Goal: Task Accomplishment & Management: Use online tool/utility

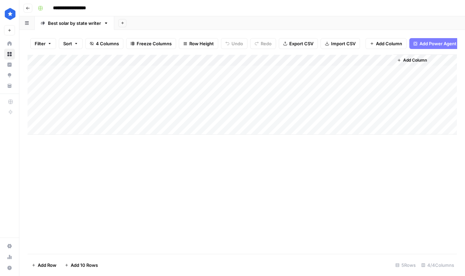
click at [360, 70] on div "Add Column" at bounding box center [243, 94] width 430 height 80
click at [348, 70] on div "Add Column" at bounding box center [243, 94] width 430 height 80
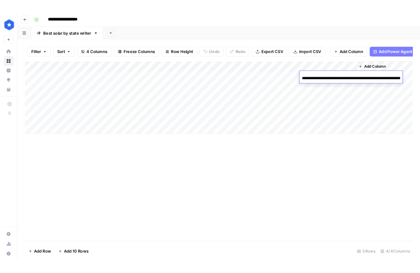
scroll to position [0, 88]
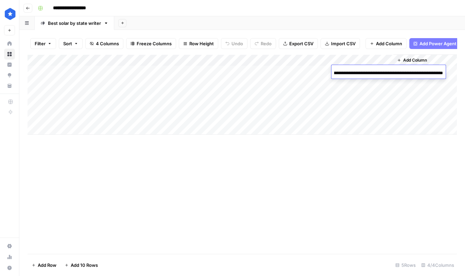
click at [350, 96] on div "Add Column" at bounding box center [243, 94] width 430 height 80
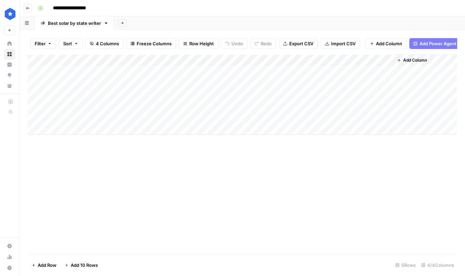
click at [350, 71] on div "Add Column" at bounding box center [243, 94] width 430 height 80
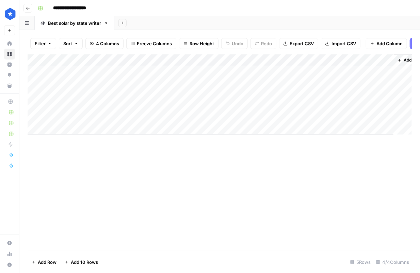
click at [80, 83] on div "Add Column" at bounding box center [220, 94] width 384 height 80
type textarea "*******"
click at [157, 81] on div "Add Column" at bounding box center [220, 94] width 384 height 80
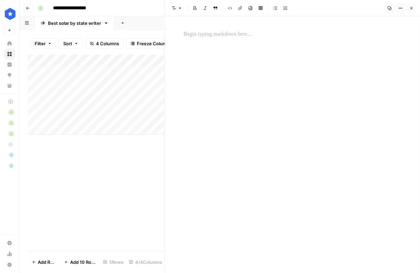
click at [218, 39] on div at bounding box center [293, 34] width 226 height 14
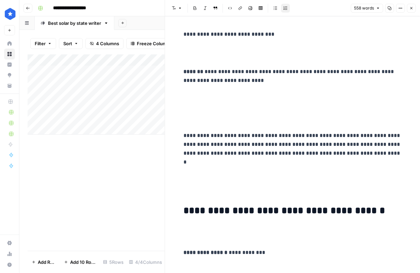
scroll to position [3465, 0]
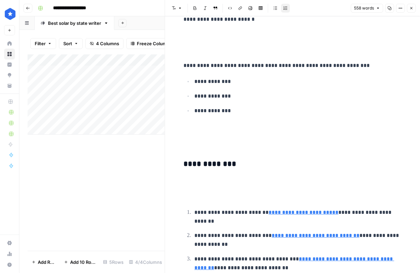
click at [100, 170] on div "Add Column" at bounding box center [96, 152] width 137 height 197
click at [411, 6] on icon "button" at bounding box center [411, 8] width 4 height 4
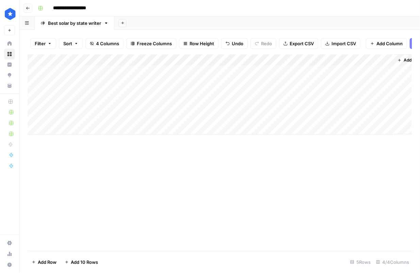
click at [351, 71] on div "Add Column" at bounding box center [220, 94] width 384 height 80
click at [352, 72] on div "Add Column" at bounding box center [220, 94] width 384 height 80
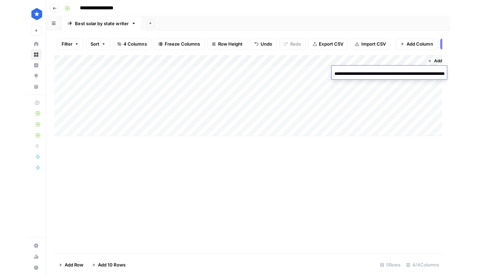
scroll to position [0, 88]
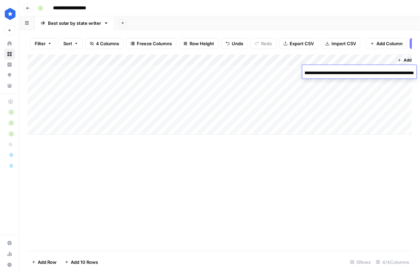
click at [267, 82] on div "Add Column" at bounding box center [220, 94] width 384 height 80
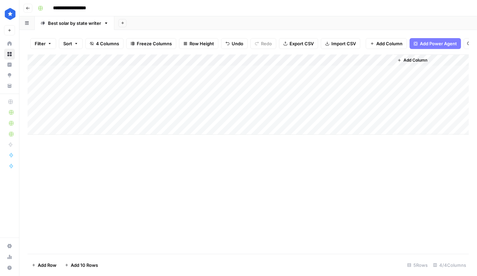
click at [350, 85] on div "Add Column" at bounding box center [248, 94] width 441 height 80
click at [350, 84] on div "Add Column" at bounding box center [248, 94] width 441 height 80
click at [352, 112] on div "Add Column" at bounding box center [248, 94] width 441 height 80
click at [353, 81] on div "Add Column" at bounding box center [248, 94] width 441 height 80
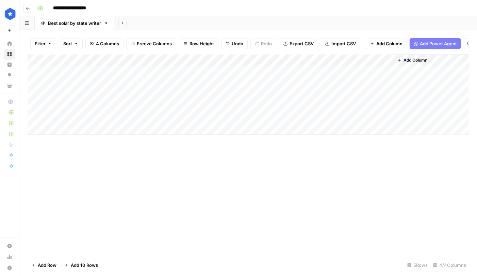
click at [353, 81] on div "Add Column" at bounding box center [248, 94] width 441 height 80
click at [362, 142] on div "Add Column" at bounding box center [248, 153] width 441 height 199
click at [388, 82] on div "Add Column" at bounding box center [248, 94] width 441 height 80
